Goal: Transaction & Acquisition: Purchase product/service

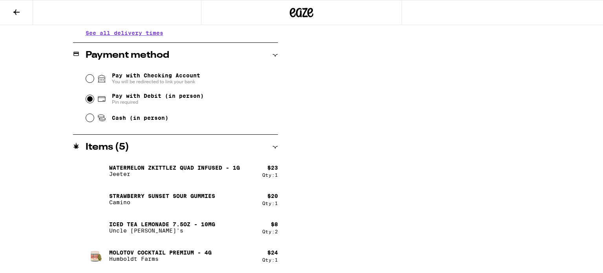
click at [88, 101] on input "Pay with Debit (in person) Pin required" at bounding box center [90, 99] width 8 height 8
radio input "true"
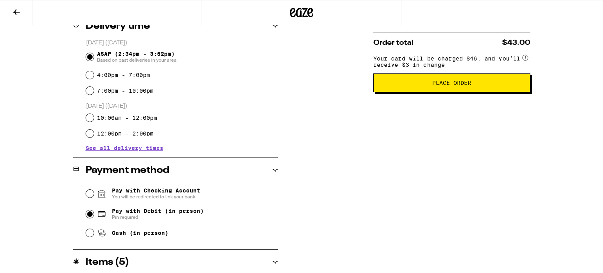
scroll to position [204, 0]
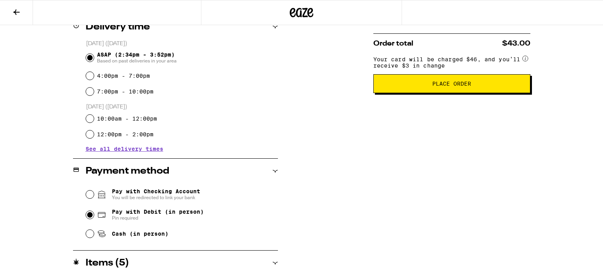
click at [438, 92] on button "Place Order" at bounding box center [452, 83] width 157 height 19
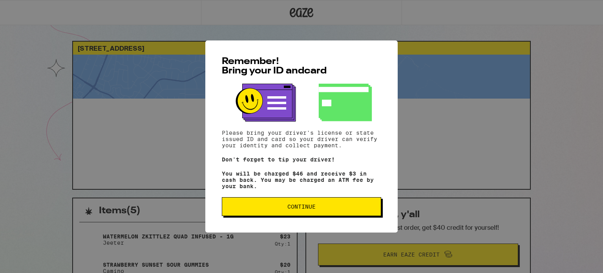
click at [346, 213] on button "Continue" at bounding box center [302, 206] width 160 height 19
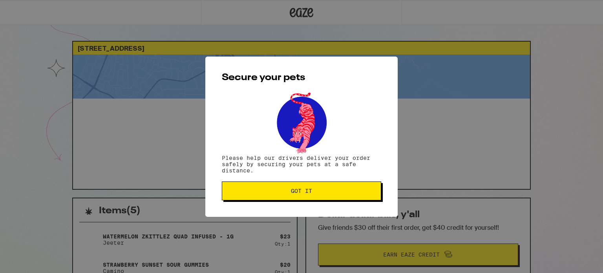
click at [345, 198] on button "Got it" at bounding box center [302, 191] width 160 height 19
